Goal: Information Seeking & Learning: Learn about a topic

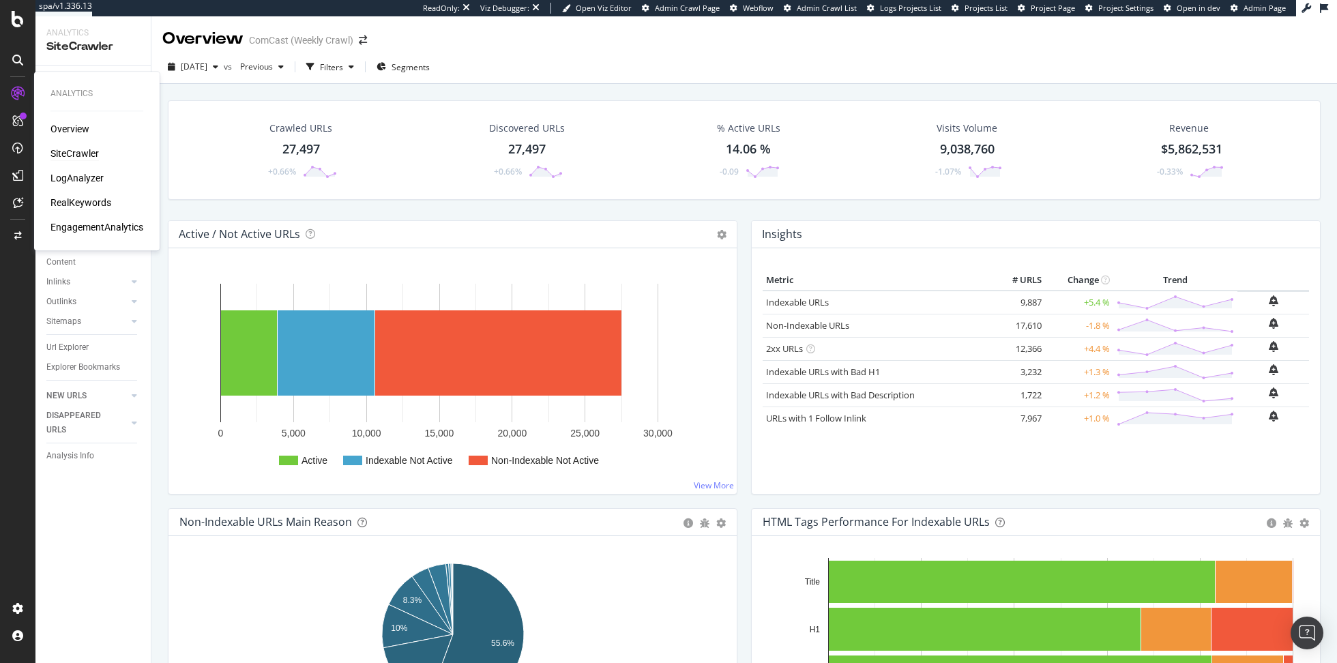
click at [85, 205] on div "RealKeywords" at bounding box center [80, 203] width 61 height 14
